Goal: Book appointment/travel/reservation

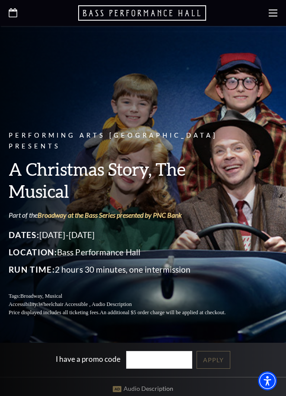
click at [269, 16] on div at bounding box center [143, 13] width 286 height 26
click at [273, 15] on icon at bounding box center [273, 13] width 9 height 9
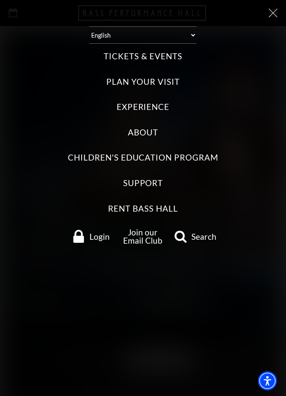
click at [153, 51] on label "Tickets & Events" at bounding box center [143, 57] width 78 height 12
click at [0, 0] on Events "Tickets & Events" at bounding box center [0, 0] width 0 height 0
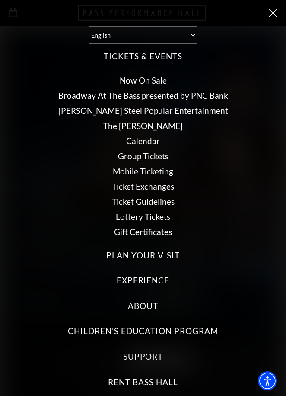
click at [141, 93] on ul "Now On Sale Broadway At The Bass presented by PNC Bank [PERSON_NAME] Steel Popu…" at bounding box center [143, 156] width 269 height 174
click at [139, 91] on link "Broadway At The Bass presented by PNC Bank" at bounding box center [143, 95] width 170 height 10
click at [146, 136] on link "Calendar" at bounding box center [143, 141] width 34 height 10
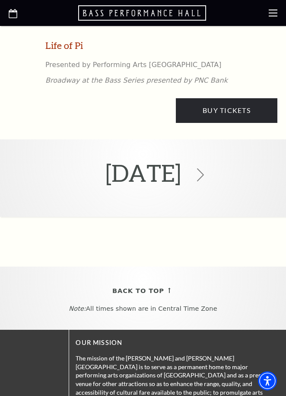
scroll to position [1659, 0]
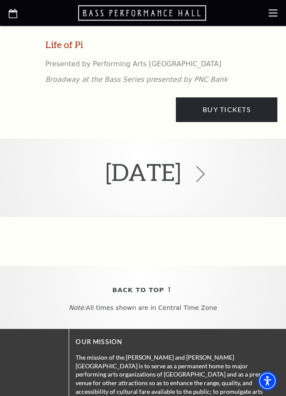
click at [209, 169] on icon at bounding box center [201, 174] width 16 height 16
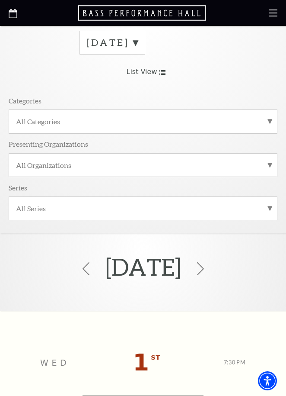
scroll to position [40, 0]
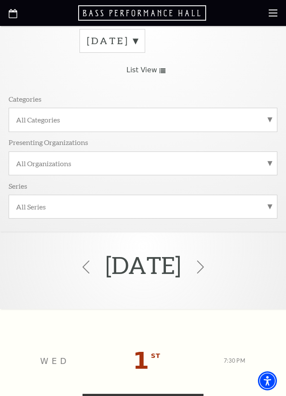
click at [235, 124] on div "All Categories" at bounding box center [143, 120] width 269 height 24
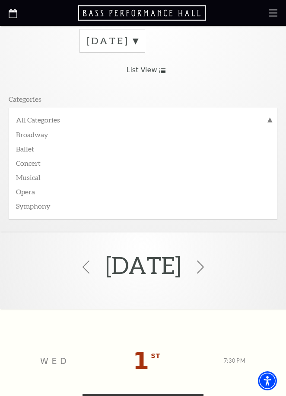
click at [207, 87] on div "[DATE] Grid View List View Categories All Categories Broadway Ballet Concert Mu…" at bounding box center [143, 127] width 269 height 209
click at [38, 176] on label "Musical" at bounding box center [143, 177] width 254 height 14
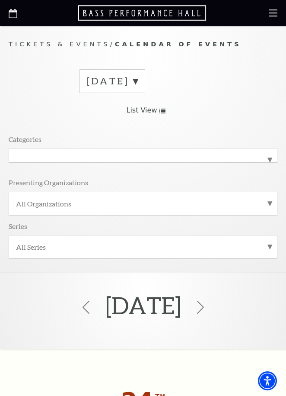
scroll to position [0, 0]
click at [169, 163] on div "All Categories Musical" at bounding box center [143, 155] width 269 height 15
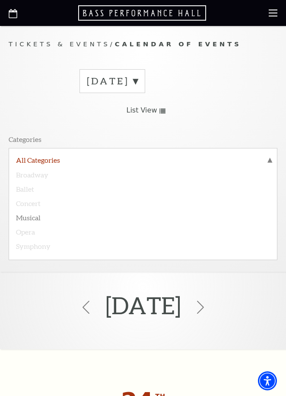
click at [78, 160] on label "All Categories" at bounding box center [143, 160] width 254 height 11
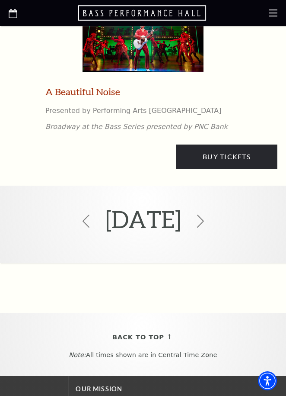
scroll to position [4153, 0]
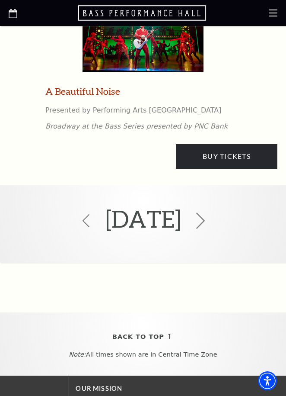
click at [209, 212] on icon at bounding box center [201, 220] width 16 height 16
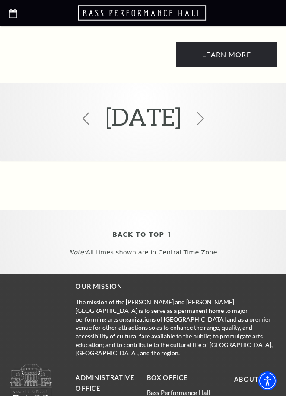
scroll to position [5628, 0]
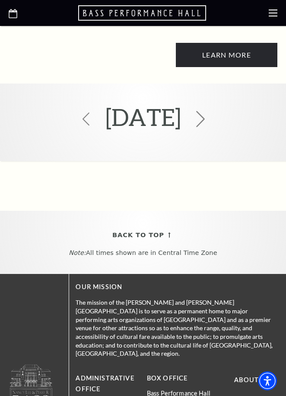
click at [209, 111] on icon at bounding box center [201, 119] width 16 height 16
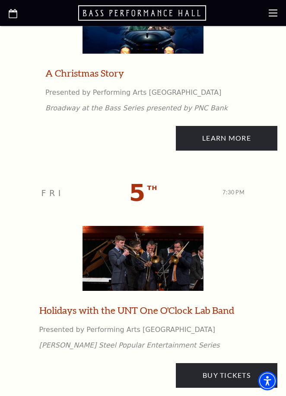
scroll to position [683, 0]
